Goal: Transaction & Acquisition: Obtain resource

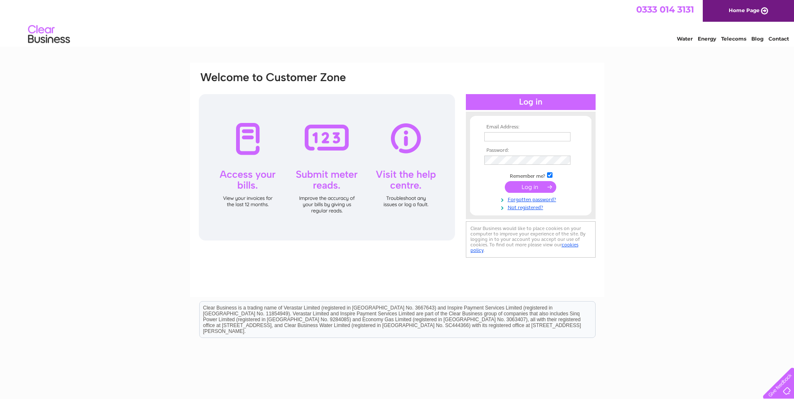
click at [489, 140] on input "text" at bounding box center [527, 136] width 86 height 9
click at [495, 161] on tbody "Email Address: apinvoices@intermoor.com Password: Remember me?" at bounding box center [530, 167] width 97 height 87
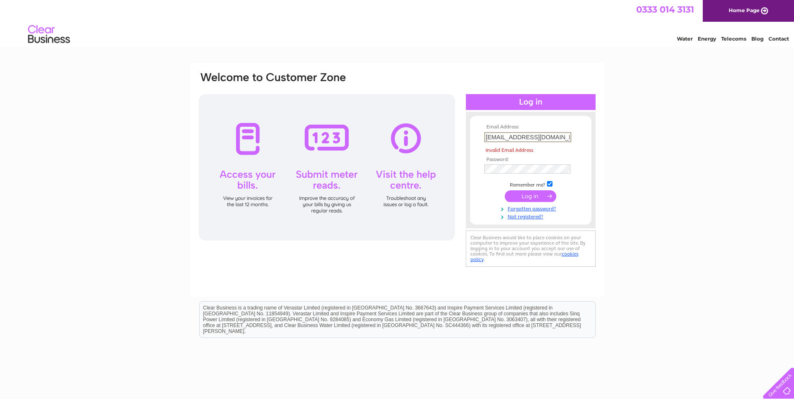
click at [559, 136] on input "apinvoices@intermoor.com" at bounding box center [527, 137] width 87 height 10
drag, startPoint x: 559, startPoint y: 135, endPoint x: 481, endPoint y: 136, distance: 78.6
click at [481, 136] on form "Email Address: apinvoices@intermoor.com Invalid Email Address Password:" at bounding box center [530, 172] width 121 height 96
paste input "apinvoices@intermoor.com"
click at [530, 196] on input "submit" at bounding box center [529, 196] width 51 height 12
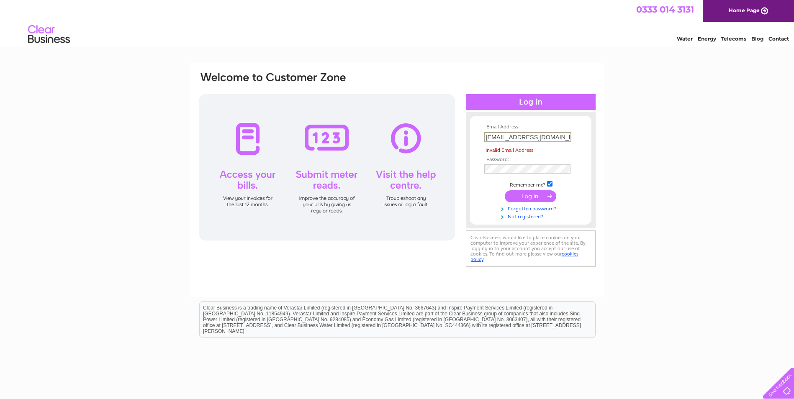
click at [489, 136] on input "apinvoices@intermoor.com" at bounding box center [527, 137] width 87 height 10
drag, startPoint x: 564, startPoint y: 136, endPoint x: 464, endPoint y: 145, distance: 99.9
click at [465, 145] on div "Email Address: apinvoices@intermoor.com Invalid Email Address Password:" at bounding box center [397, 170] width 398 height 198
click at [489, 139] on input "apinvoices@intermoor.com" at bounding box center [527, 137] width 87 height 10
click at [488, 139] on input "apinvoices@intermoor.com" at bounding box center [527, 137] width 87 height 10
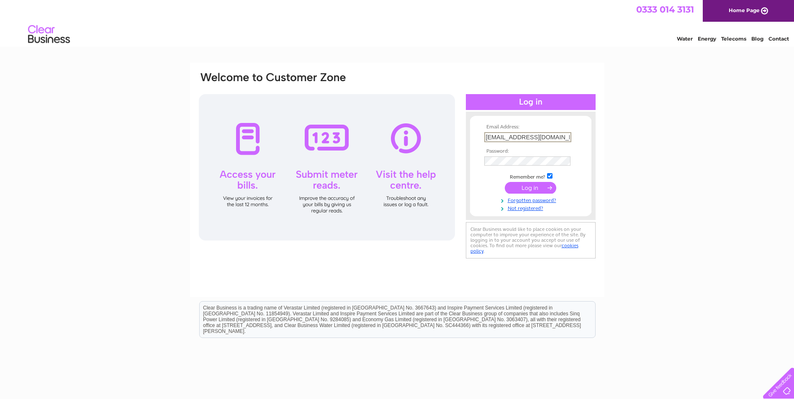
type input "apinvoices@intermoor.com"
click at [546, 186] on input "submit" at bounding box center [529, 187] width 51 height 12
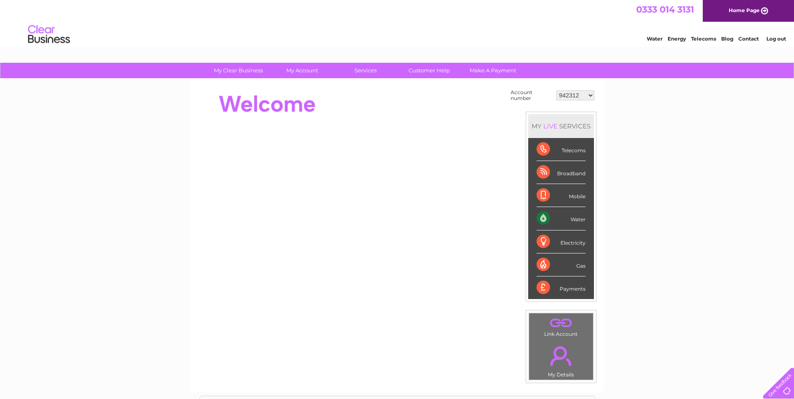
click at [571, 149] on div "Telecoms" at bounding box center [560, 149] width 49 height 23
click at [575, 289] on div "Payments" at bounding box center [560, 287] width 49 height 23
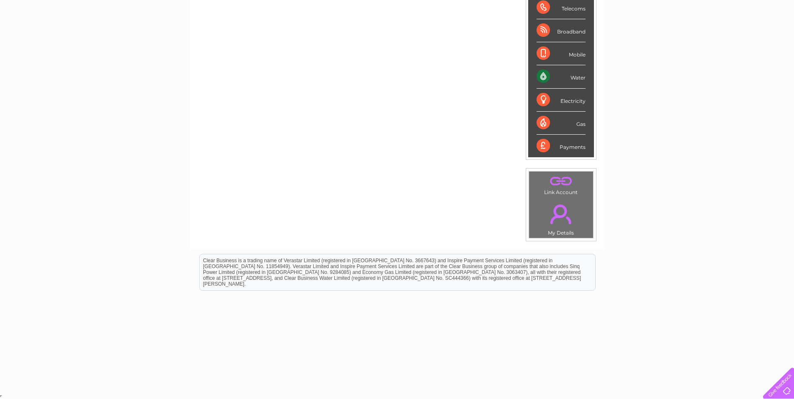
click at [563, 225] on link "." at bounding box center [561, 214] width 60 height 29
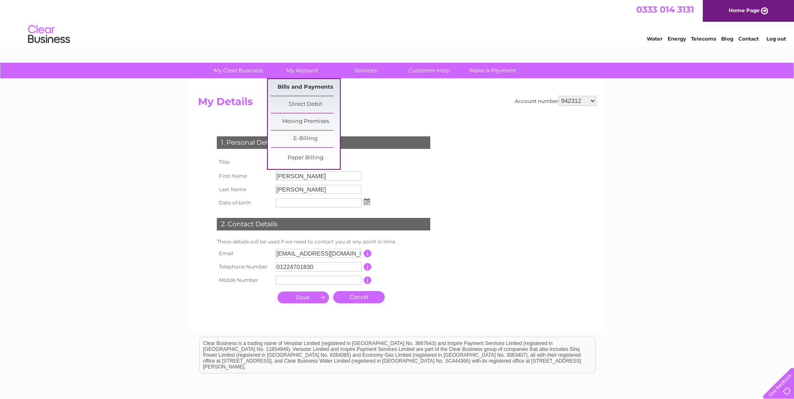
click at [303, 85] on link "Bills and Payments" at bounding box center [305, 87] width 69 height 17
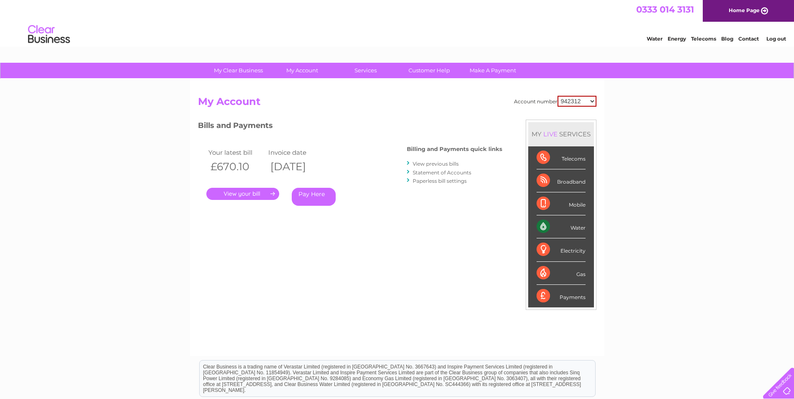
click at [271, 192] on link "." at bounding box center [242, 194] width 73 height 12
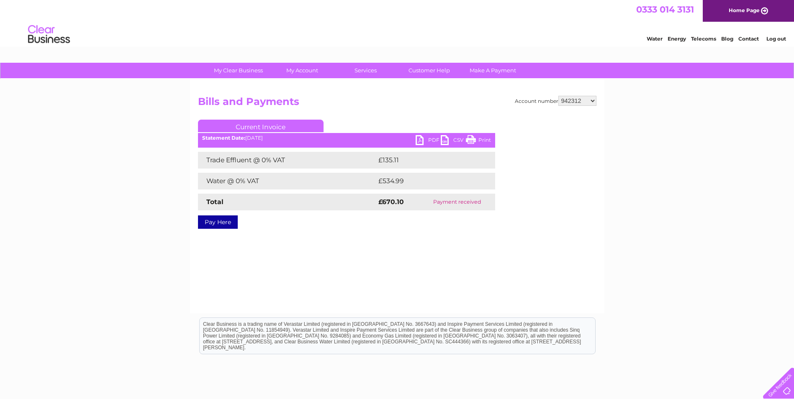
click at [431, 139] on link "PDF" at bounding box center [427, 141] width 25 height 12
